Goal: Transaction & Acquisition: Purchase product/service

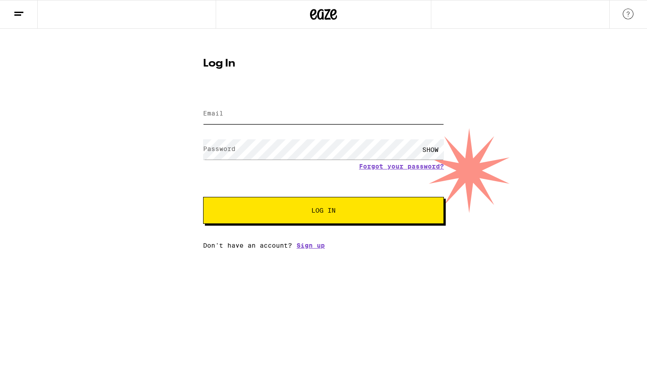
type input "[EMAIL_ADDRESS][DOMAIN_NAME]"
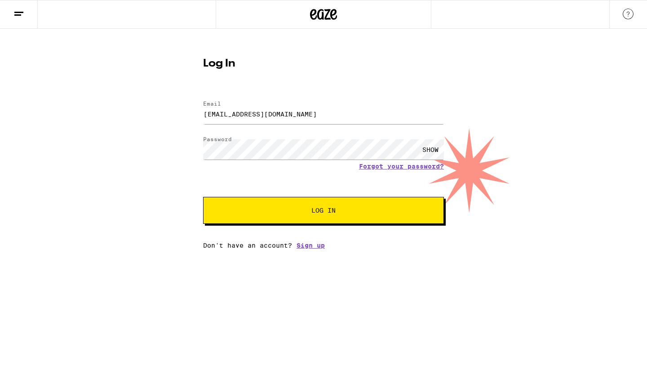
click at [316, 209] on span "Log In" at bounding box center [324, 210] width 24 height 6
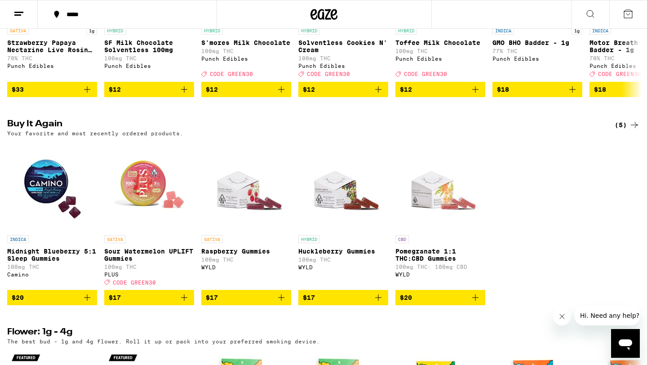
scroll to position [638, 0]
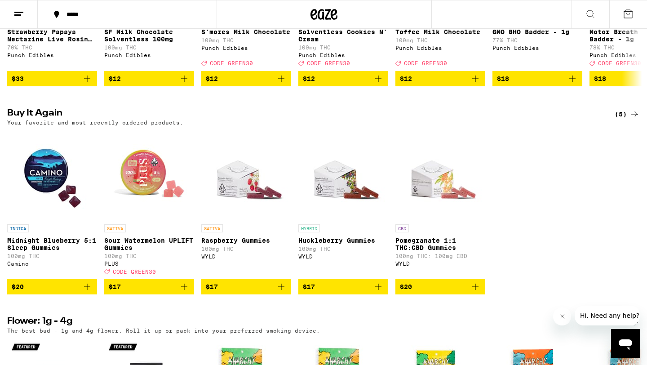
click at [88, 292] on icon "Add to bag" at bounding box center [87, 286] width 11 height 11
